Goal: Navigation & Orientation: Find specific page/section

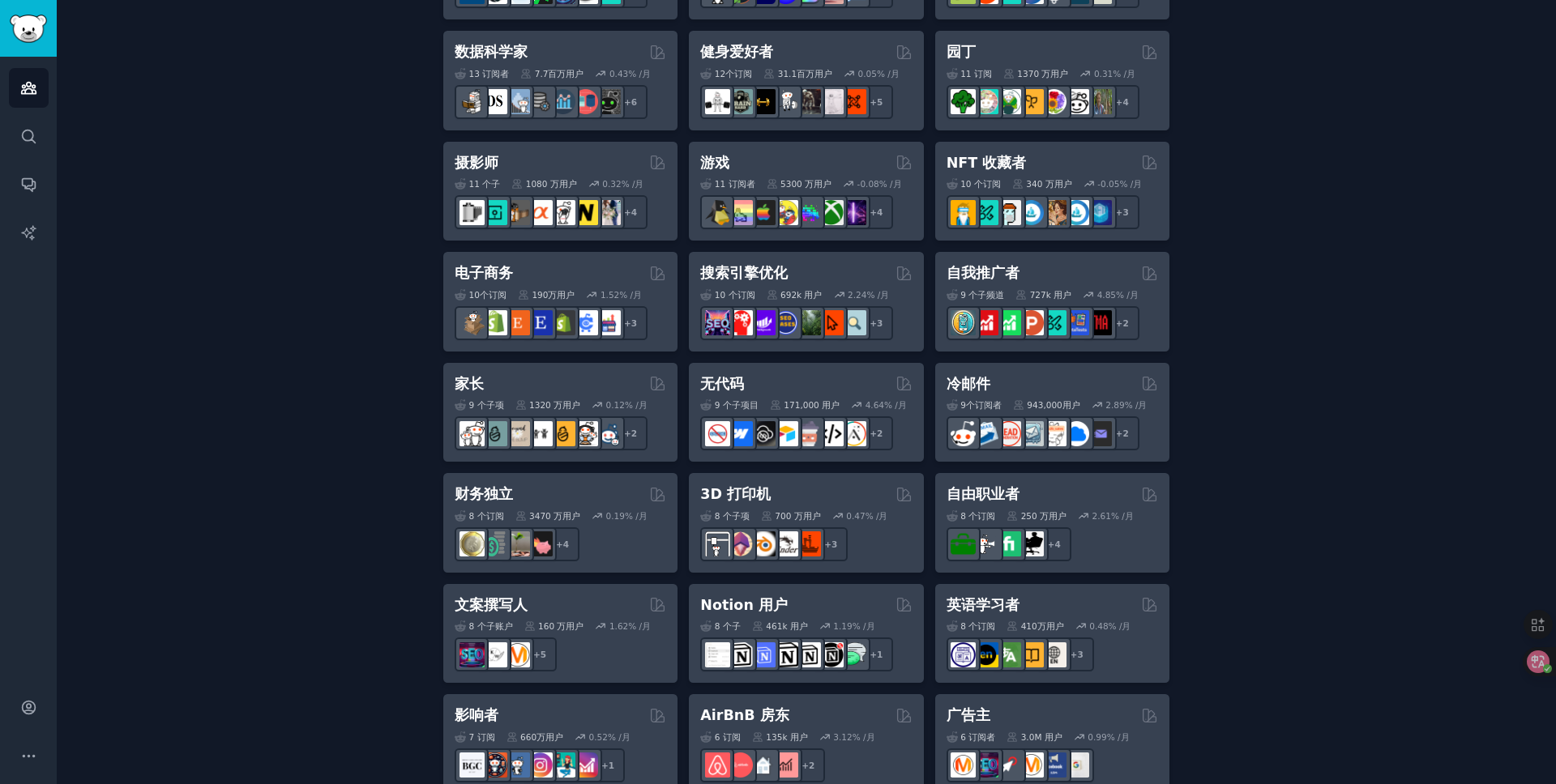
scroll to position [722, 0]
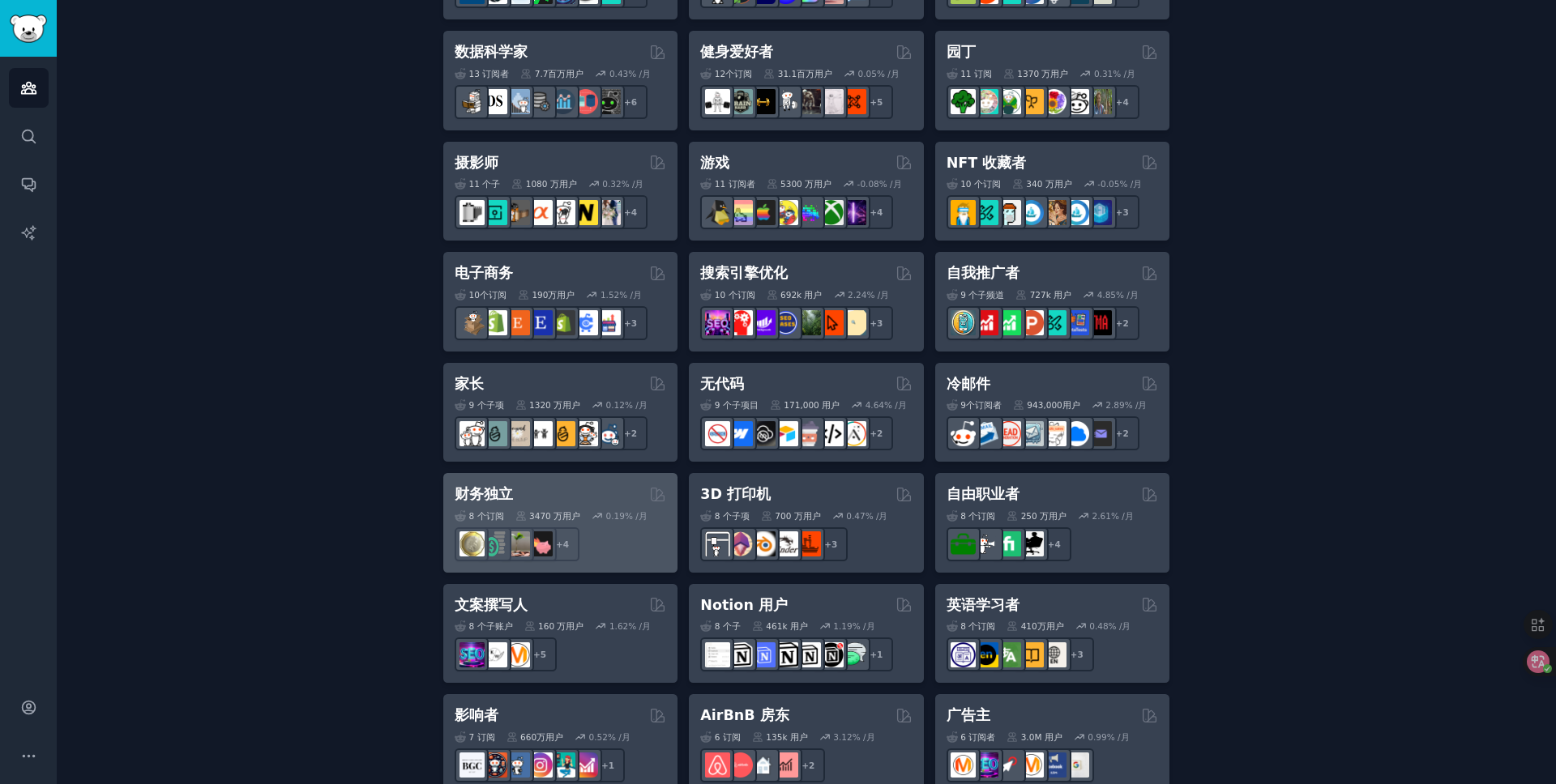
click at [520, 507] on div "8 个订阅 3470 万用户 0.19% /月 + 4" at bounding box center [560, 533] width 211 height 56
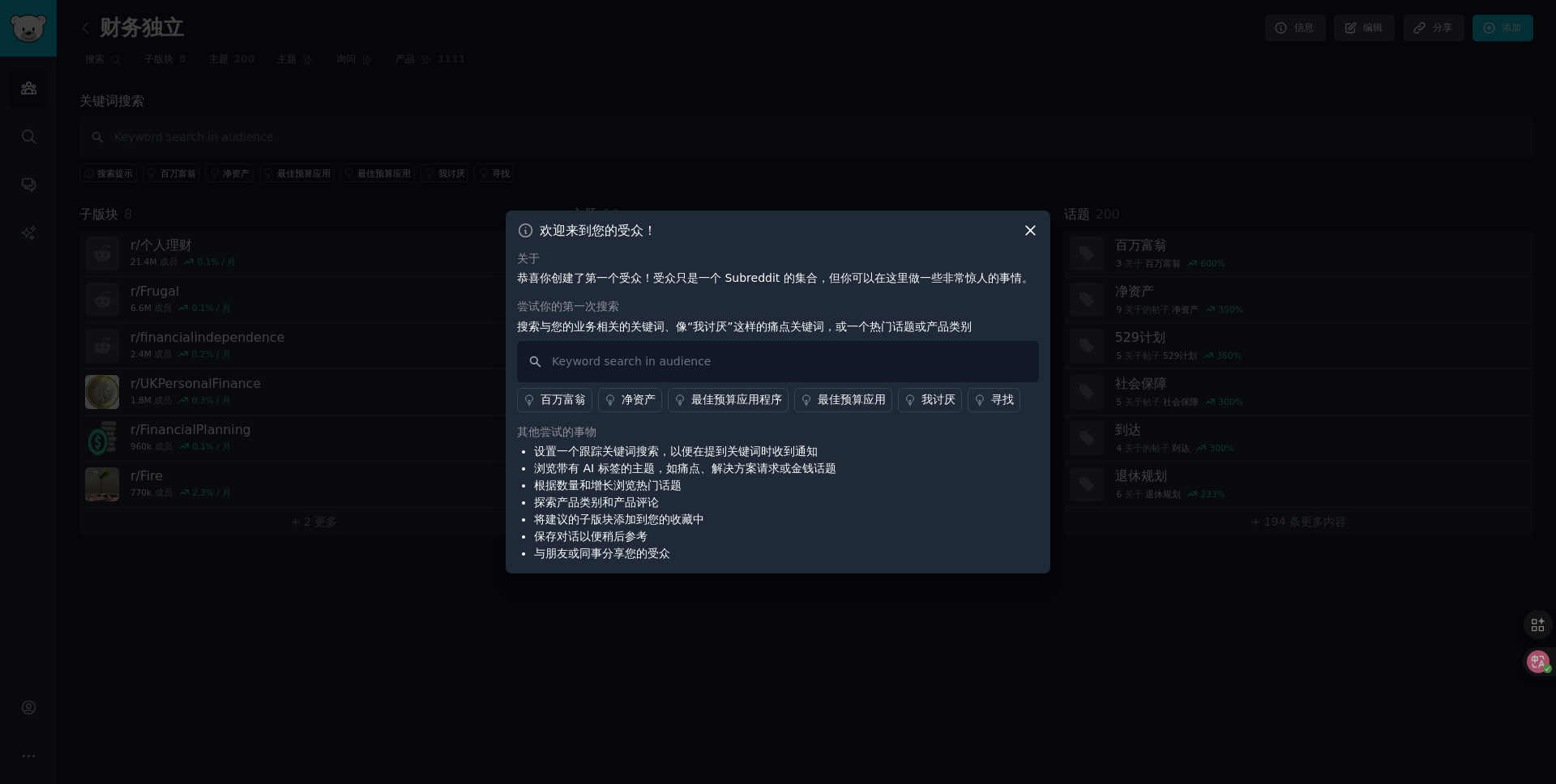
click at [1031, 231] on icon at bounding box center [1030, 231] width 9 height 9
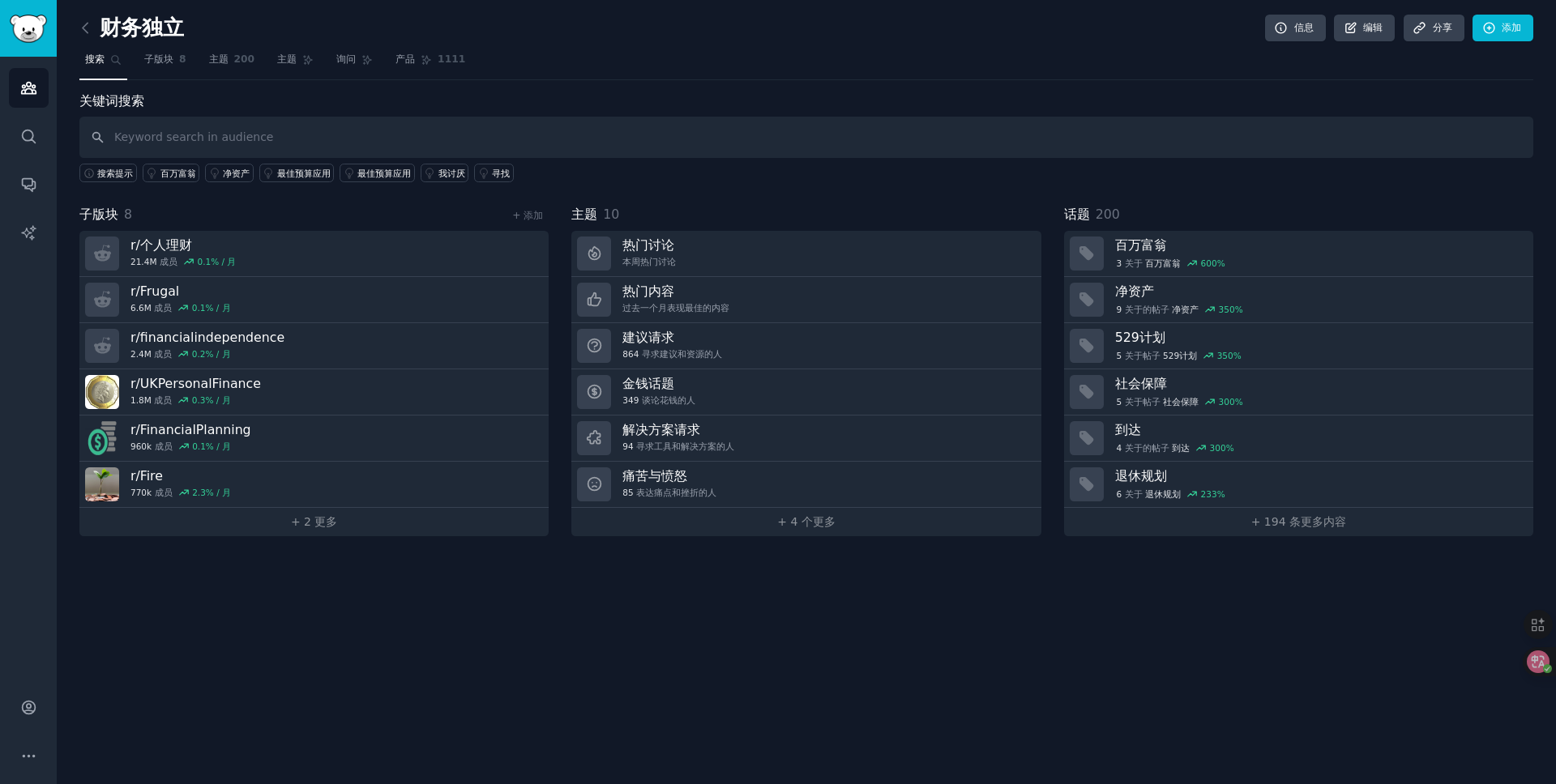
click at [799, 183] on div "关键词搜索 搜索提示 百万富翁 净资产 最佳预算应用 最佳预算应用 我讨厌 寻找 子版块 8 + 添加 r/个人理财 21.4M 成员 0.1% / 月 r/…" at bounding box center [807, 313] width 1454 height 445
click at [83, 24] on icon at bounding box center [84, 27] width 4 height 10
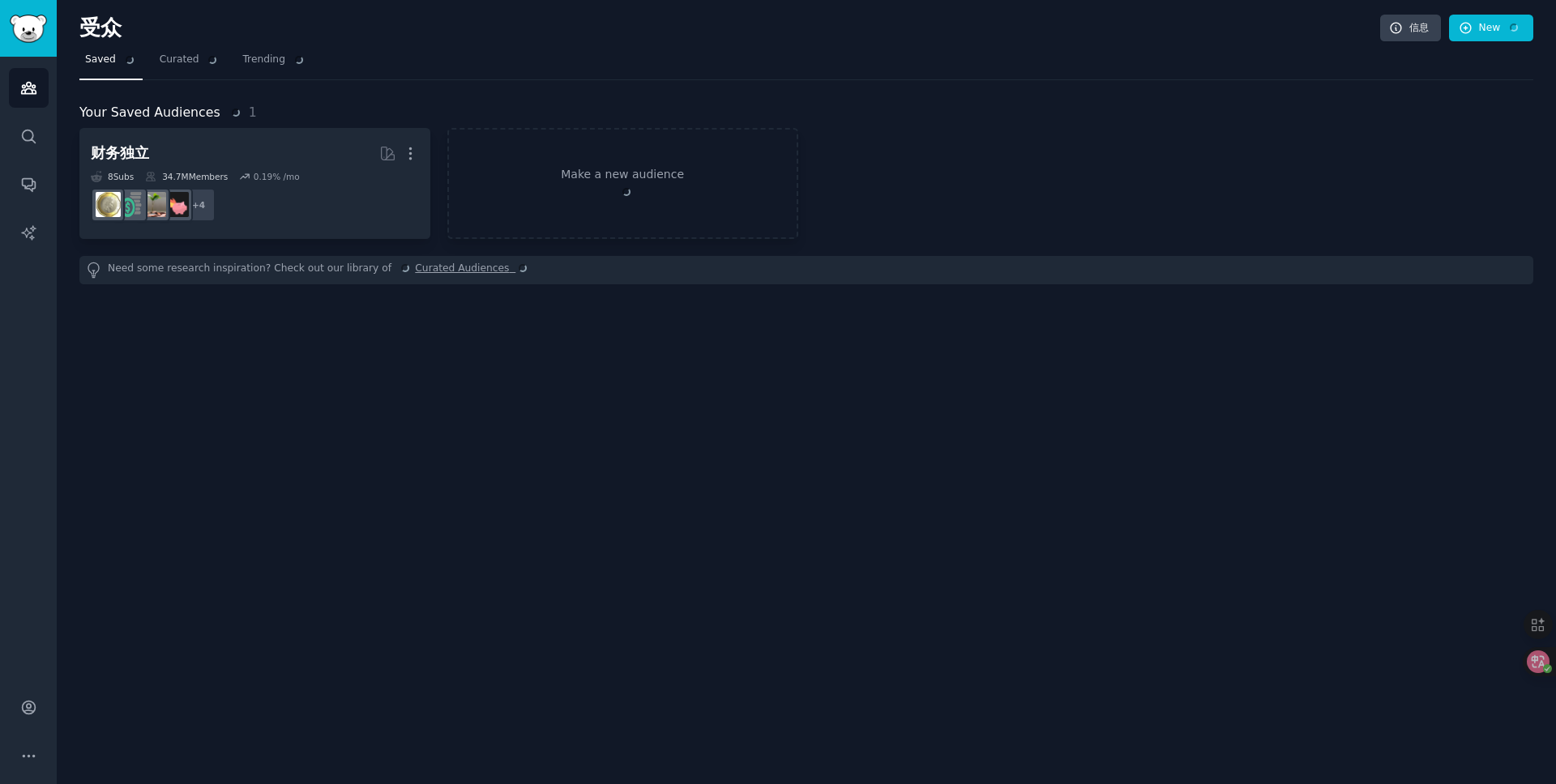
click at [596, 30] on h2 "受众" at bounding box center [730, 28] width 1301 height 26
